Goal: Task Accomplishment & Management: Manage account settings

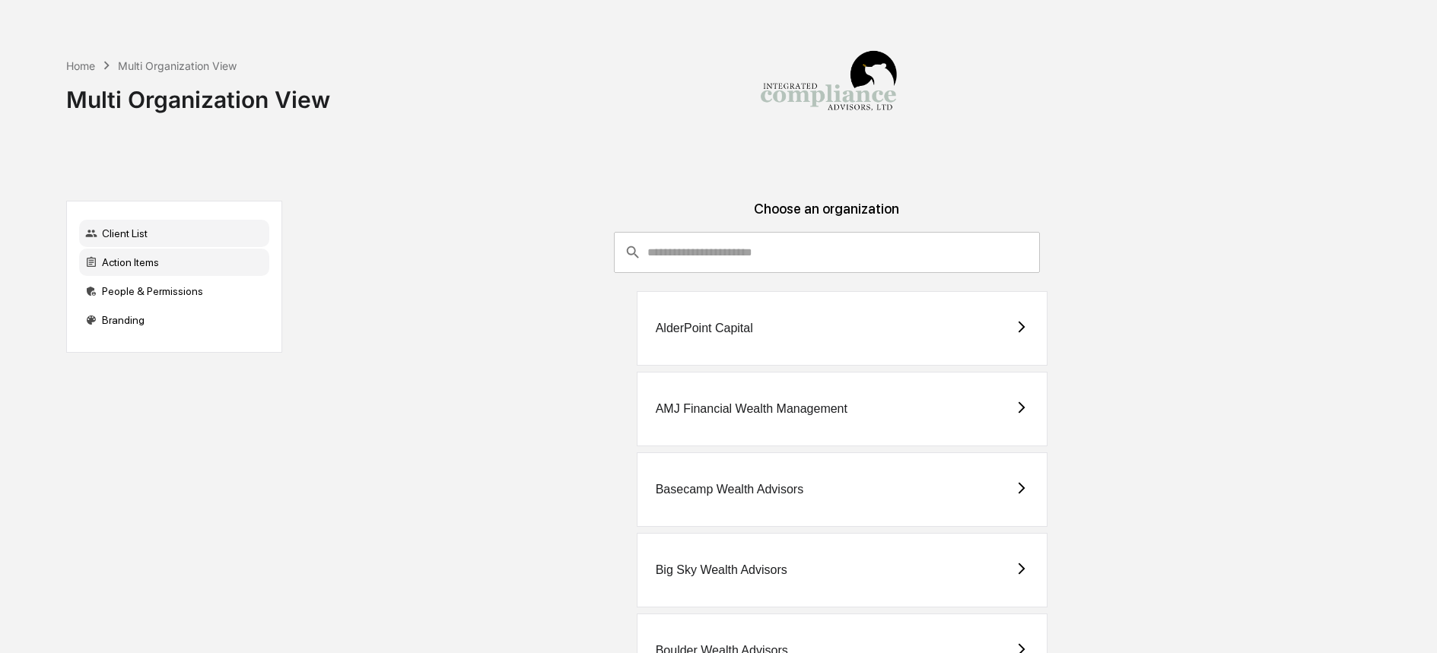
click at [113, 272] on div "Action Items" at bounding box center [174, 262] width 190 height 27
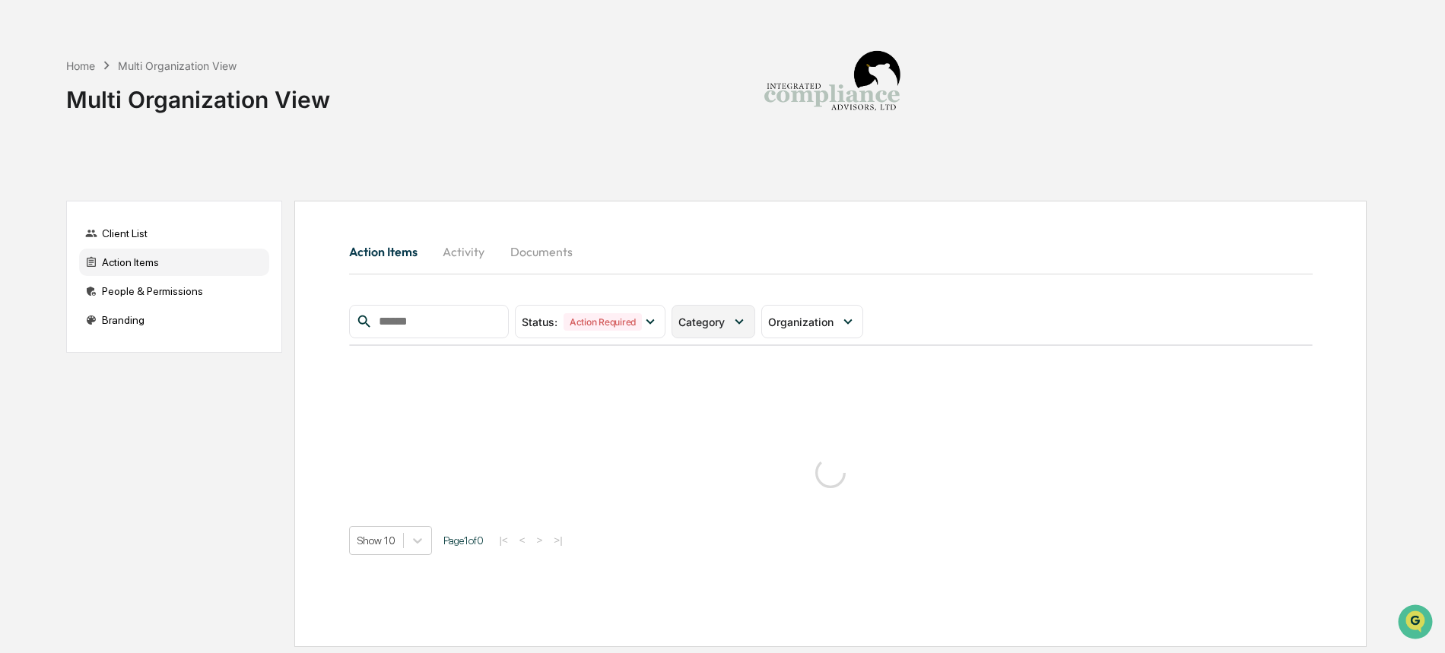
click at [731, 329] on div "Category" at bounding box center [713, 321] width 83 height 33
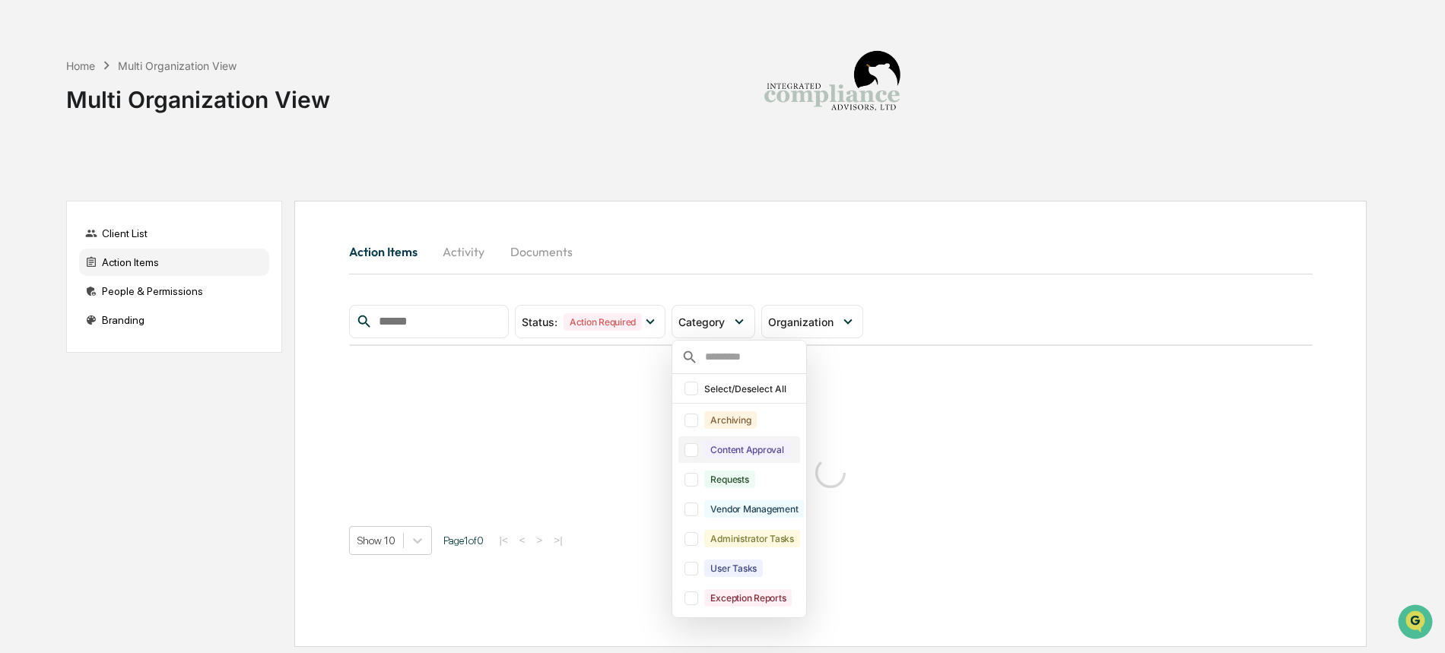
click at [756, 448] on div "Content Approval" at bounding box center [746, 449] width 85 height 17
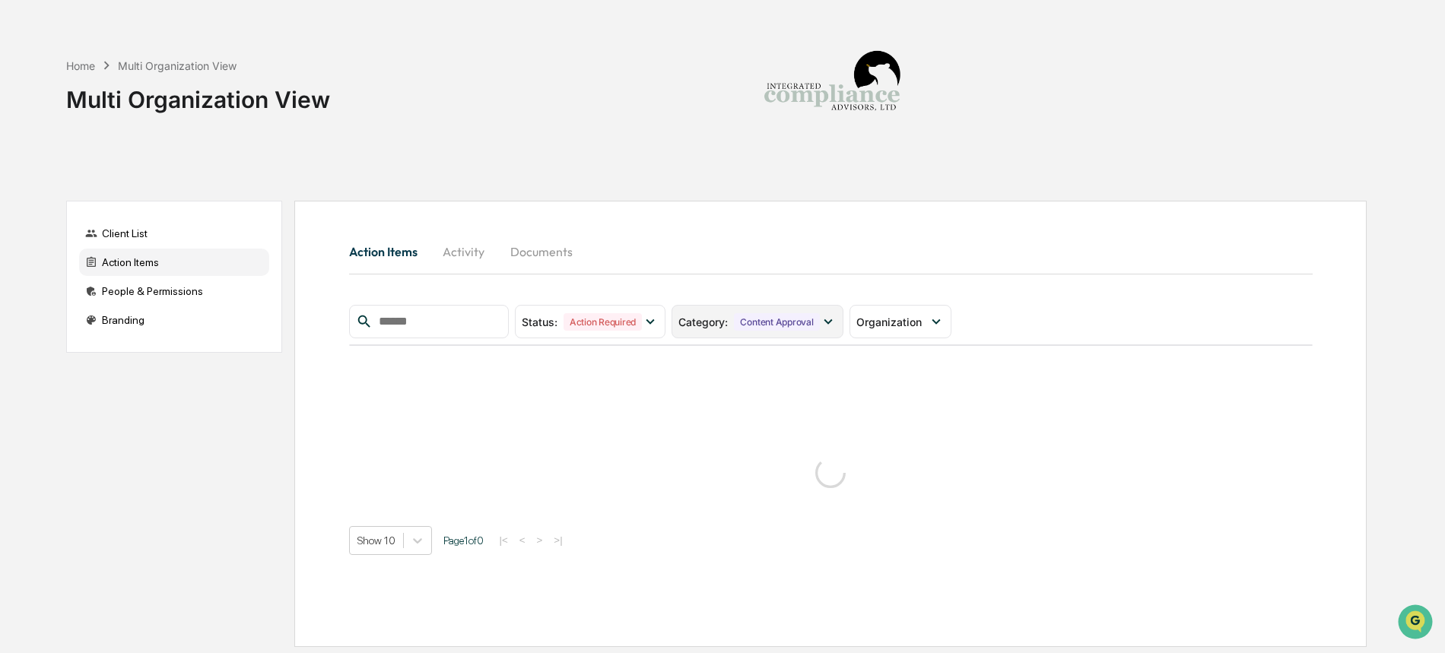
click at [811, 310] on div "Category : Content Approval" at bounding box center [757, 321] width 171 height 33
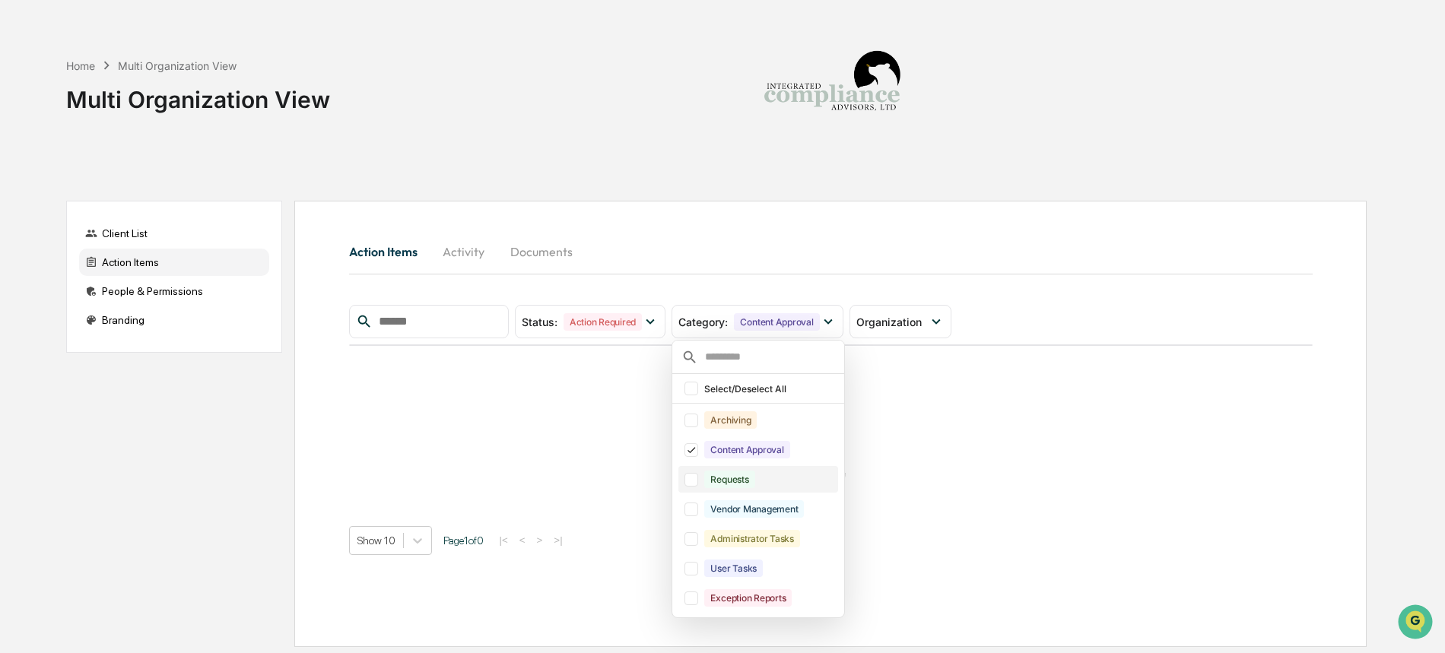
click at [731, 483] on div "Requests" at bounding box center [729, 479] width 50 height 17
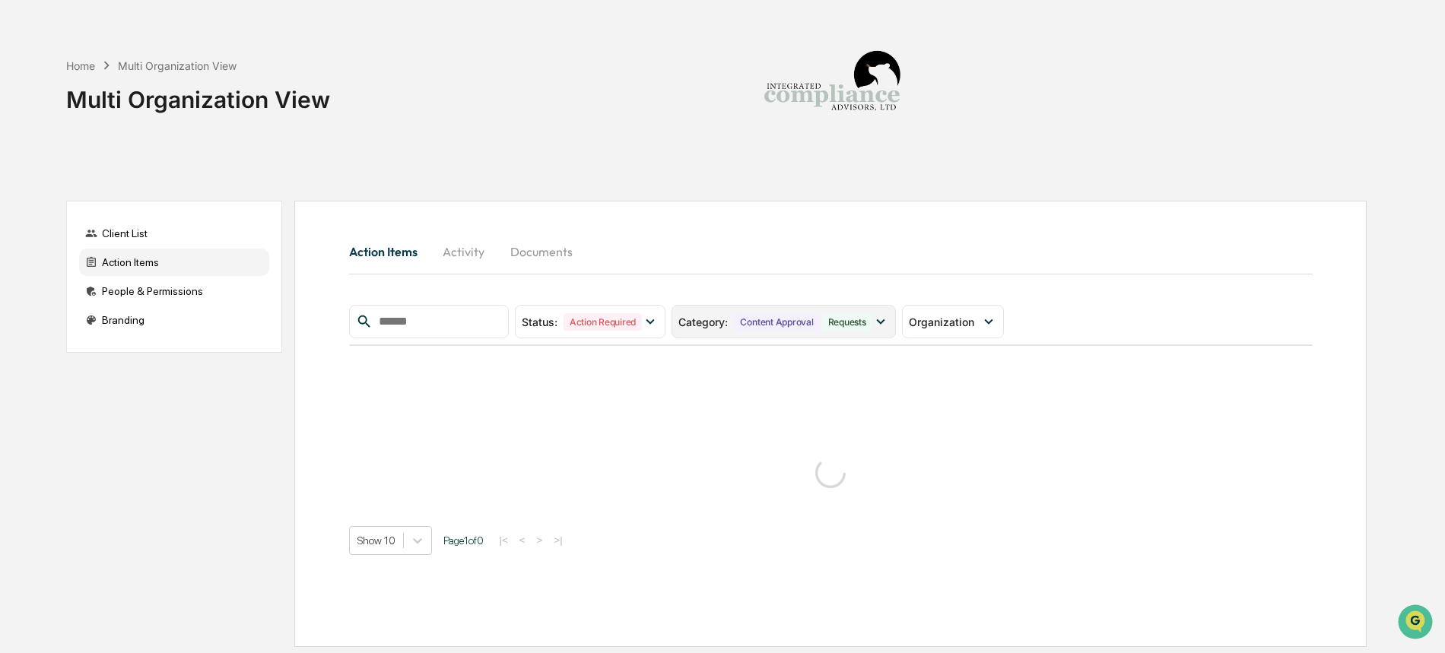
click at [853, 316] on div "Requests" at bounding box center [847, 321] width 50 height 17
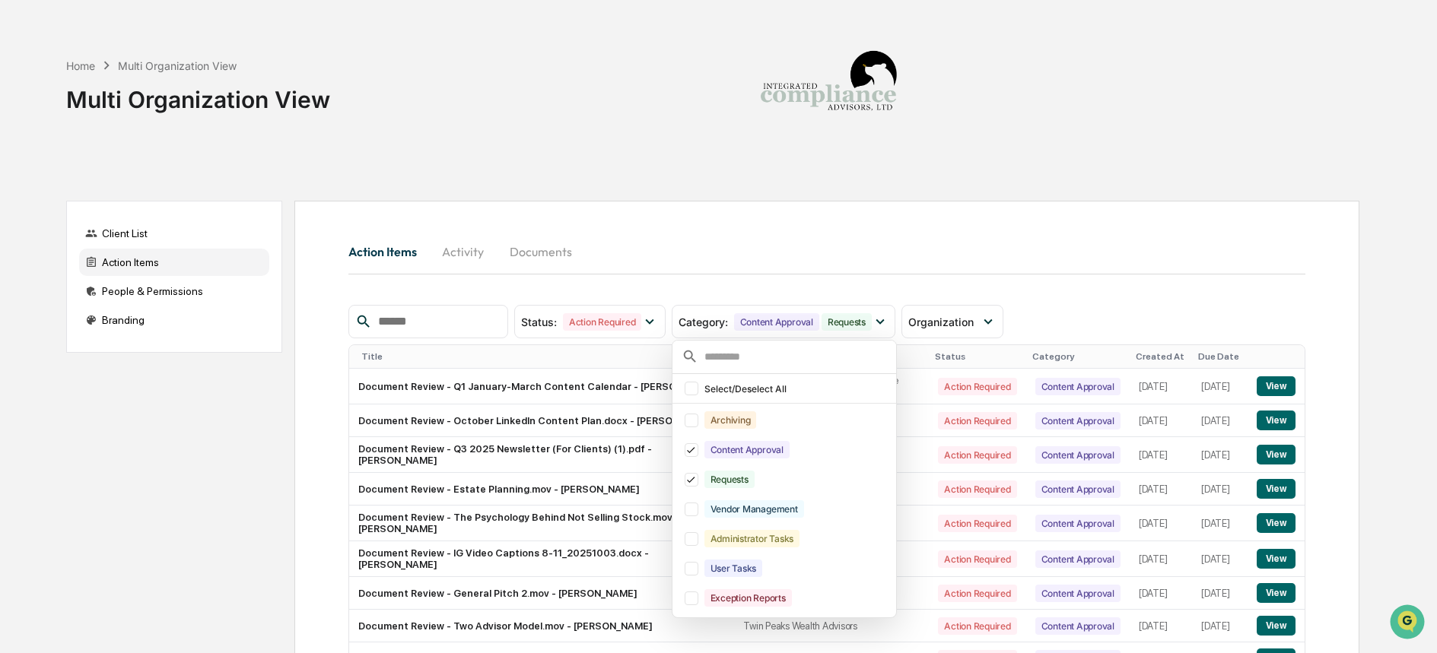
click at [840, 262] on div "Action Items Activity Documents" at bounding box center [826, 251] width 957 height 37
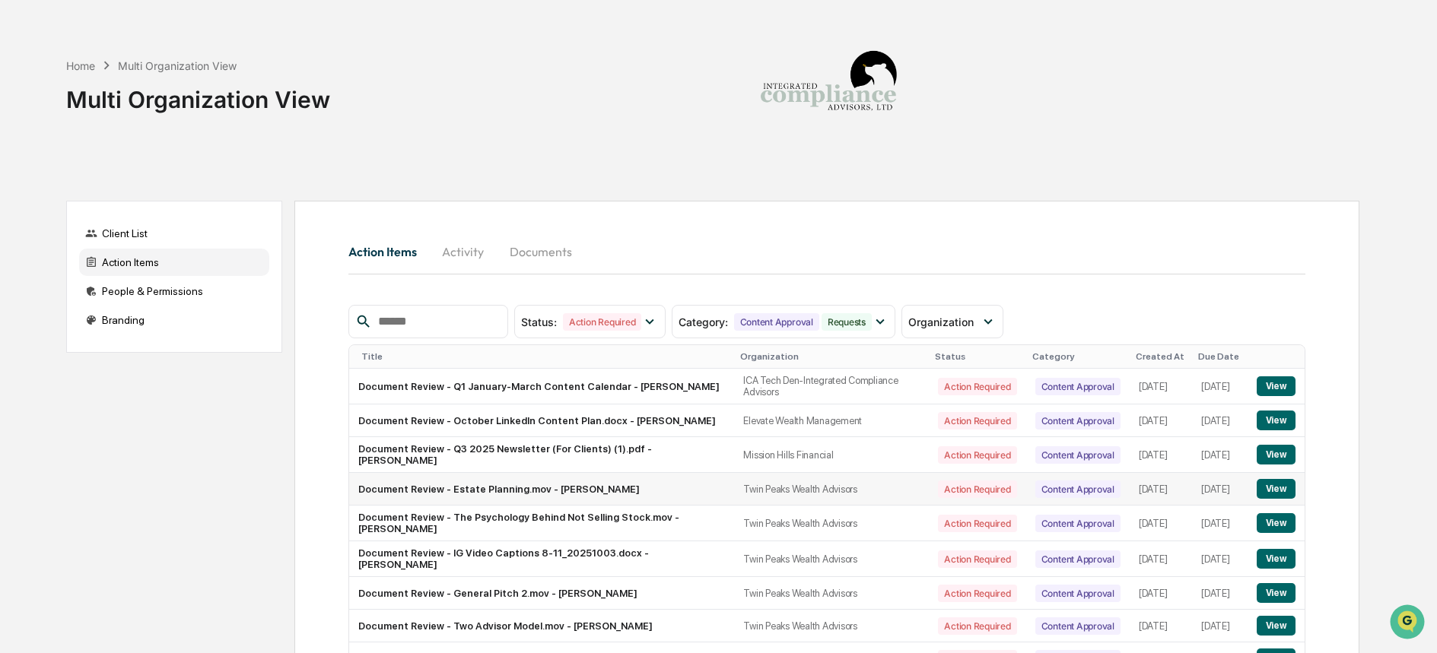
click at [815, 503] on td "Twin Peaks Wealth Advisors" at bounding box center [831, 489] width 195 height 33
click at [1272, 495] on button "View" at bounding box center [1275, 489] width 39 height 20
